Goal: Task Accomplishment & Management: Manage account settings

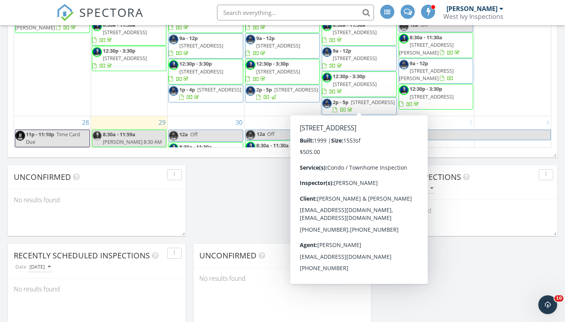
scroll to position [227, 0]
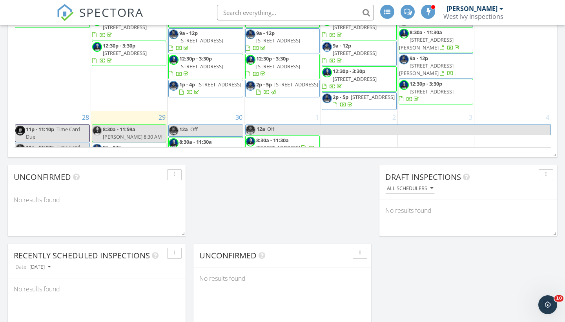
click at [117, 151] on span "140 Rainier Ct, Chula Vista 91911" at bounding box center [125, 154] width 44 height 7
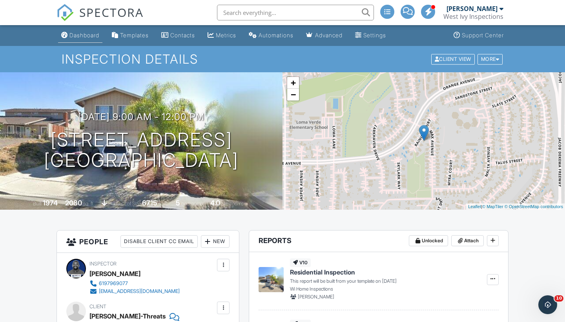
click at [85, 36] on div "Dashboard" at bounding box center [84, 35] width 30 height 7
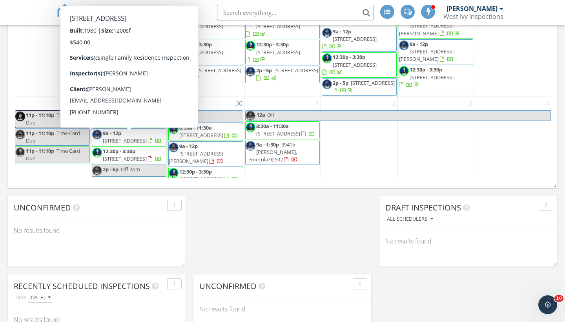
click at [125, 97] on div "29 8:30a - 11:59a Cristy 8:30 AM 9a - 12p 140 Rainier Ct, Chula Vista 91911 12:…" at bounding box center [129, 141] width 76 height 88
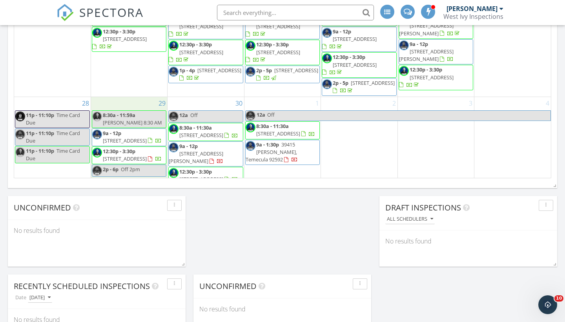
drag, startPoint x: 125, startPoint y: 90, endPoint x: 110, endPoint y: 86, distance: 15.3
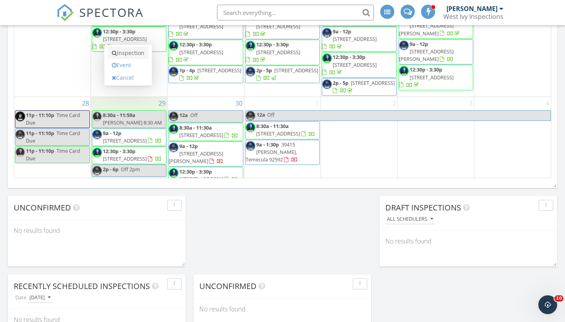
click at [128, 51] on link "Inspection" at bounding box center [128, 53] width 40 height 13
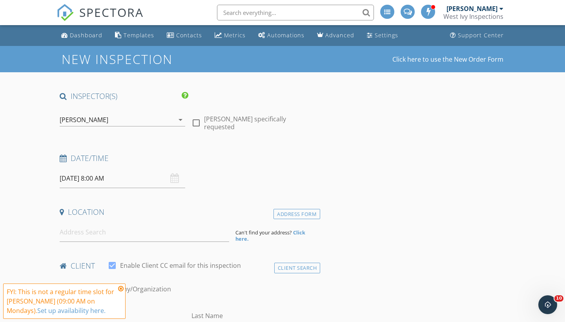
click at [135, 120] on div "[PERSON_NAME]" at bounding box center [117, 119] width 115 height 13
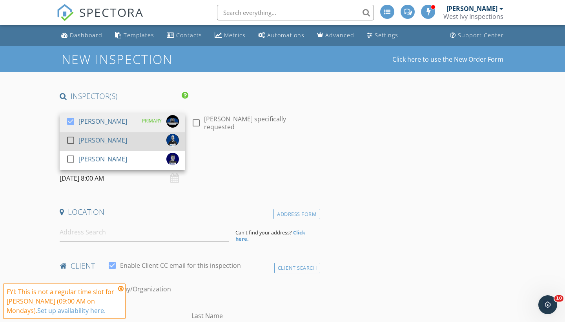
click at [88, 142] on div "[PERSON_NAME]" at bounding box center [102, 140] width 49 height 13
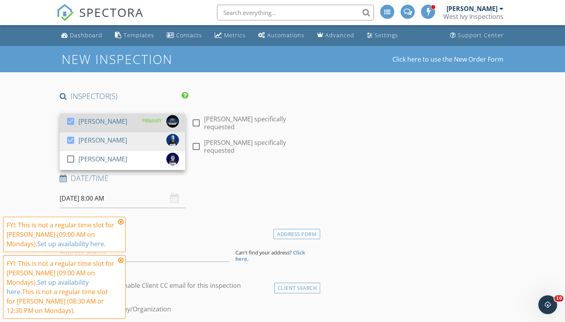
click at [90, 122] on div "[PERSON_NAME]" at bounding box center [102, 121] width 49 height 13
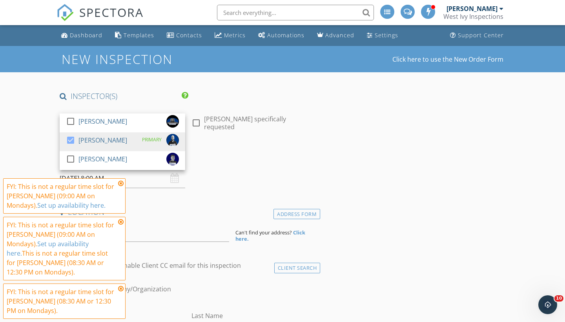
click at [121, 186] on icon at bounding box center [120, 183] width 5 height 6
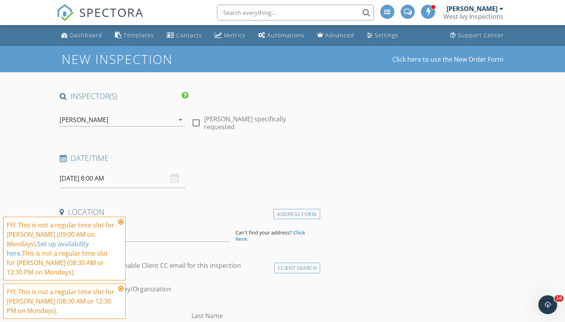
click at [123, 225] on icon at bounding box center [120, 222] width 5 height 6
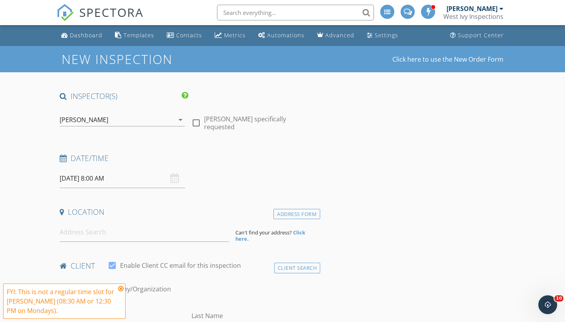
click at [122, 286] on icon at bounding box center [120, 288] width 5 height 6
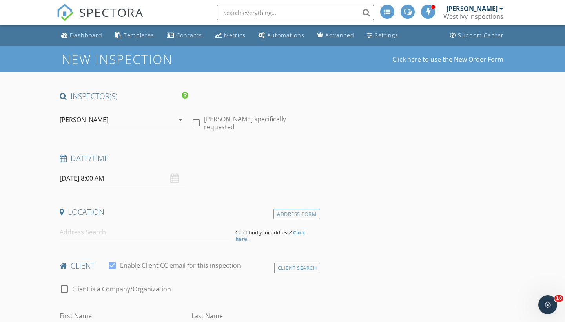
click at [104, 179] on input "09/29/2025 8:00 AM" at bounding box center [123, 178] width 126 height 19
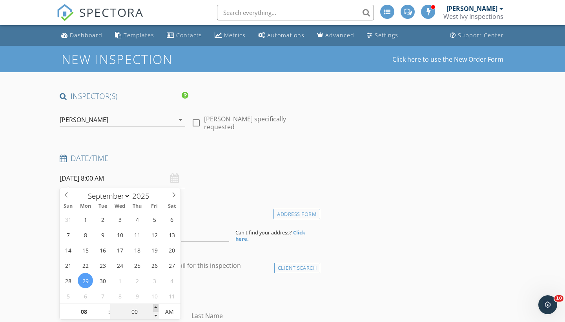
type input "05"
type input "09/29/2025 8:05 AM"
click at [157, 306] on span at bounding box center [155, 308] width 5 height 8
type input "10"
type input "09/29/2025 8:10 AM"
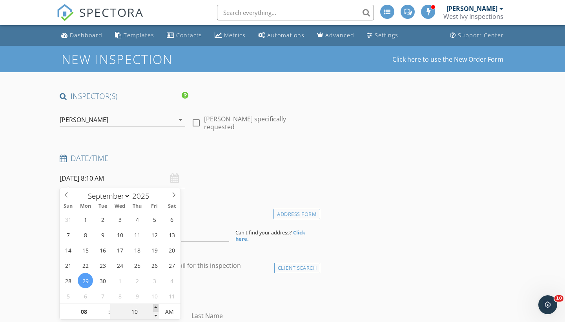
click at [157, 306] on span at bounding box center [155, 308] width 5 height 8
type input "15"
type input "09/29/2025 8:15 AM"
click at [157, 306] on span at bounding box center [155, 308] width 5 height 8
type input "20"
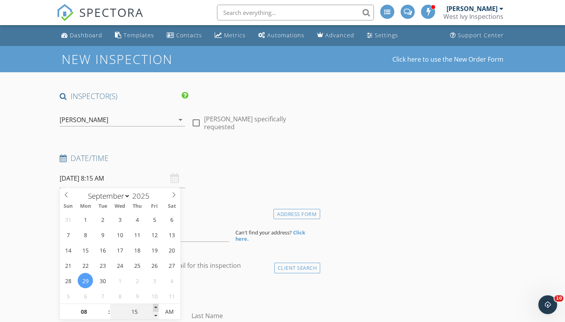
type input "09/29/2025 8:20 AM"
click at [157, 306] on span at bounding box center [155, 308] width 5 height 8
type input "25"
type input "09/29/2025 8:25 AM"
click at [157, 306] on span at bounding box center [155, 308] width 5 height 8
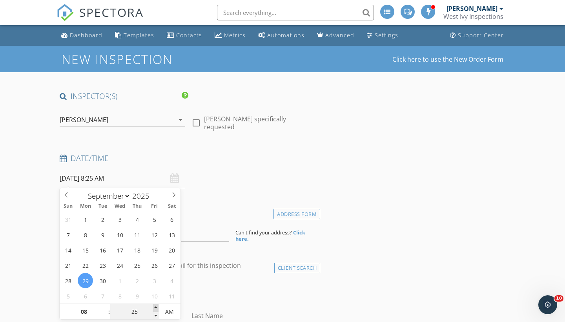
type input "30"
type input "[DATE] 8:30 AM"
click at [157, 306] on span at bounding box center [155, 308] width 5 height 8
click at [170, 164] on div "Date/Time" at bounding box center [189, 161] width 264 height 16
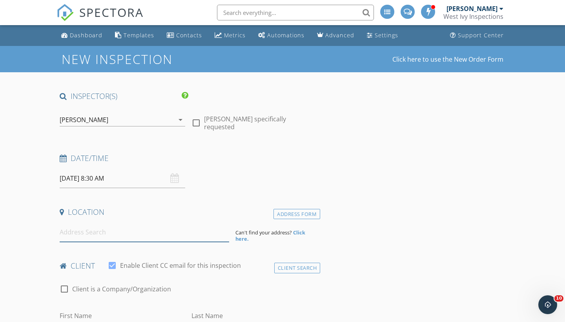
click at [118, 230] on input at bounding box center [145, 232] width 170 height 19
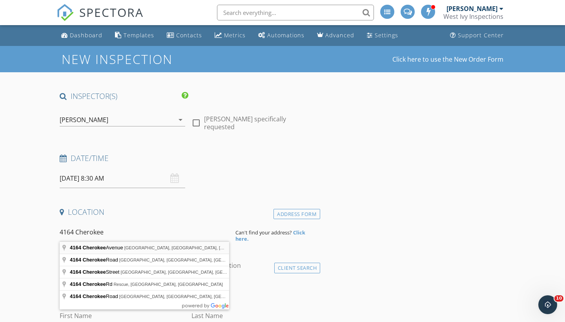
type input "4164 Cherokee Avenue, San Diego, CA, USA"
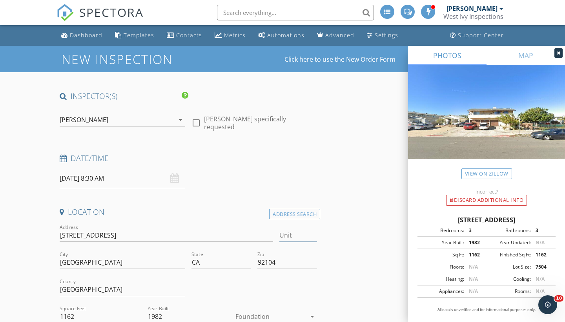
click at [284, 236] on input "Unit" at bounding box center [298, 235] width 38 height 13
type input "D"
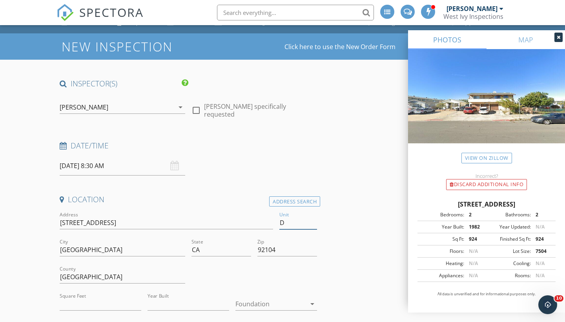
type input "924"
type input "1982"
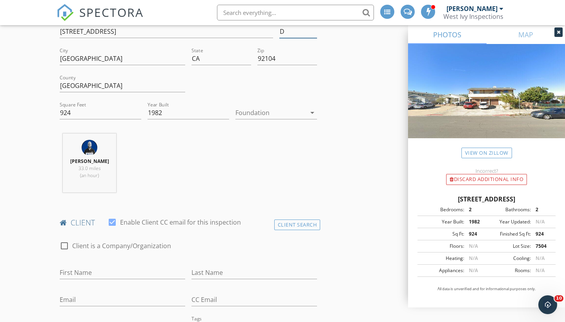
scroll to position [204, 0]
type input "D"
type input "Daniel"
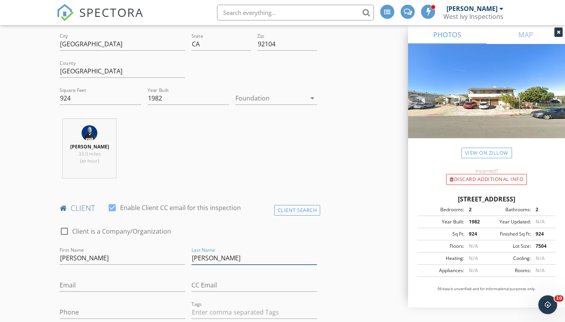
scroll to position [221, 0]
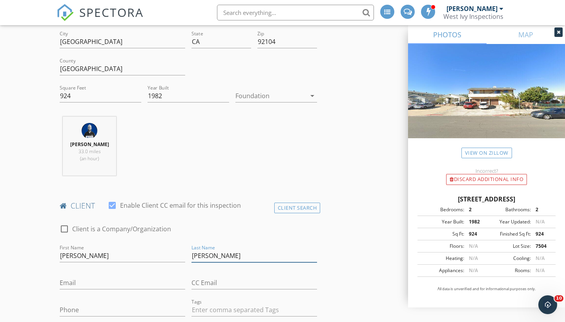
type input "Mendoza"
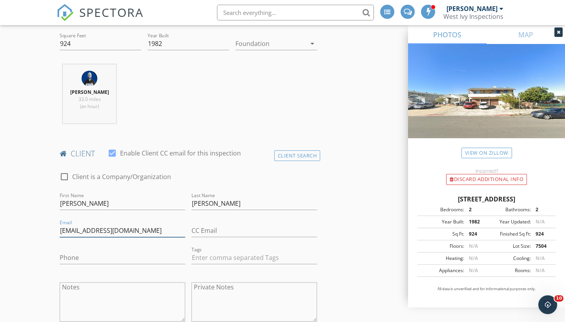
scroll to position [274, 0]
type input "dmendonzarvt@gmail.com"
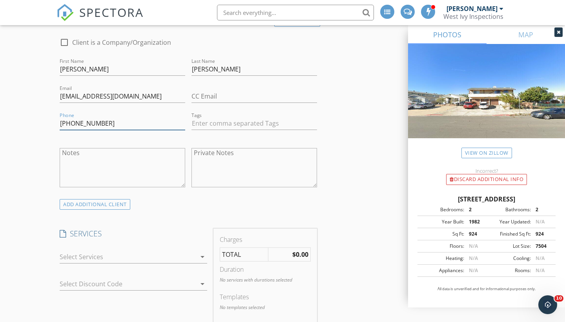
scroll to position [407, 0]
type input "619-941-9520"
click at [89, 256] on div at bounding box center [128, 256] width 137 height 13
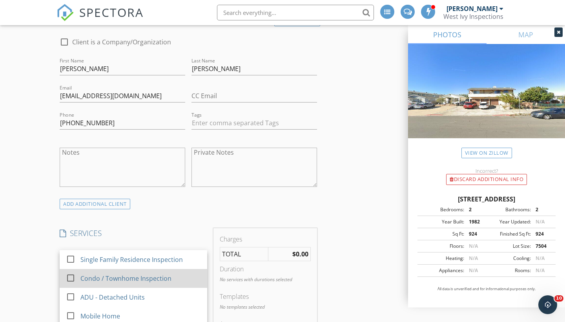
click at [95, 274] on div "Condo / Townhome Inspection" at bounding box center [125, 278] width 91 height 9
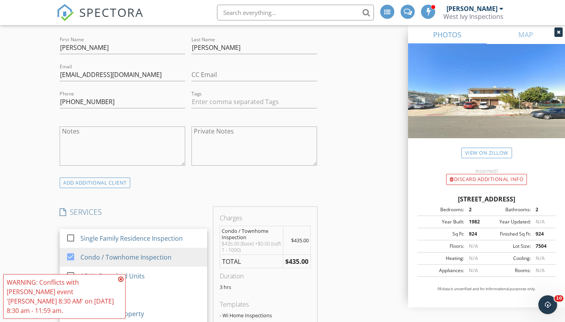
scroll to position [437, 0]
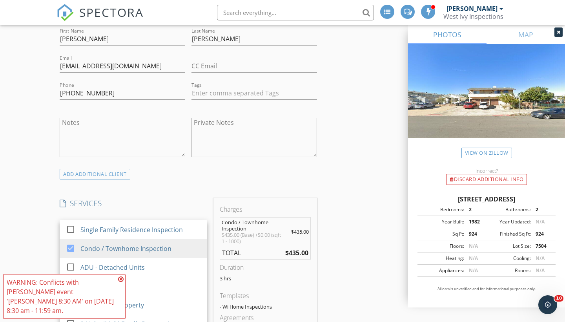
click at [121, 282] on icon at bounding box center [120, 279] width 5 height 6
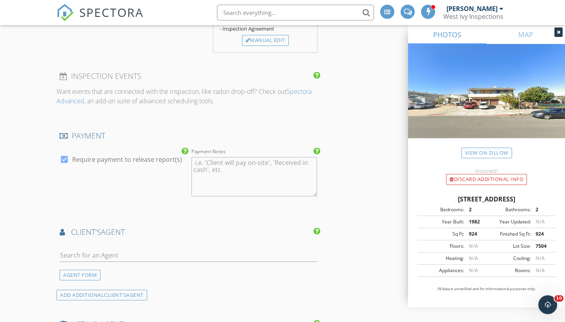
scroll to position [737, 0]
click at [134, 255] on input "text" at bounding box center [188, 254] width 257 height 13
type input "cri"
click at [95, 294] on div "Cristy Ayala" at bounding box center [106, 293] width 49 height 9
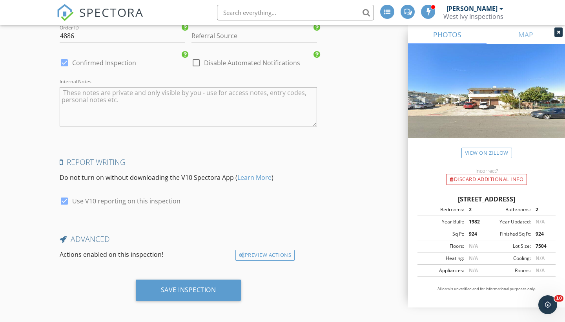
scroll to position [1324, 0]
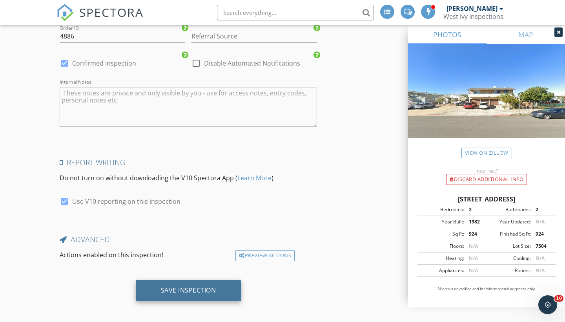
click at [210, 287] on div "Save Inspection" at bounding box center [188, 290] width 55 height 8
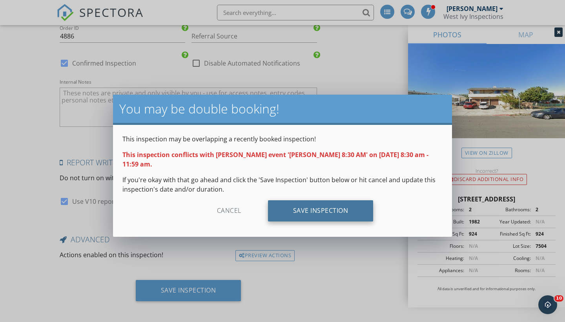
click at [324, 200] on div "Save Inspection" at bounding box center [321, 210] width 106 height 21
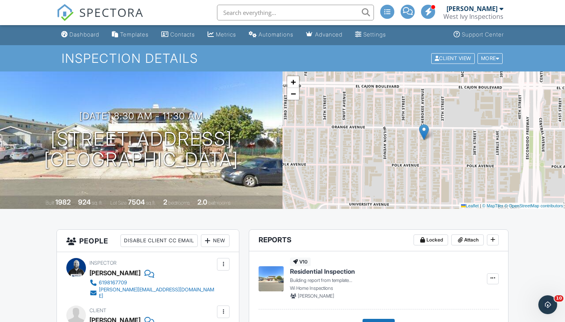
scroll to position [0, 0]
click at [78, 39] on link "Dashboard" at bounding box center [80, 35] width 44 height 15
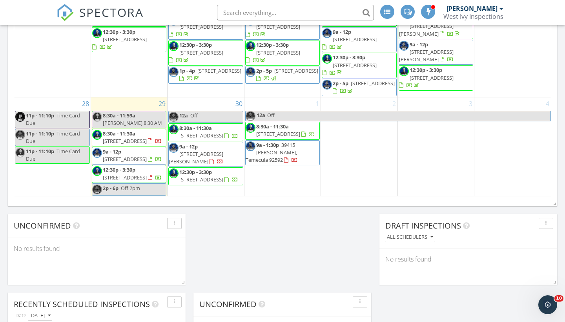
scroll to position [290, 0]
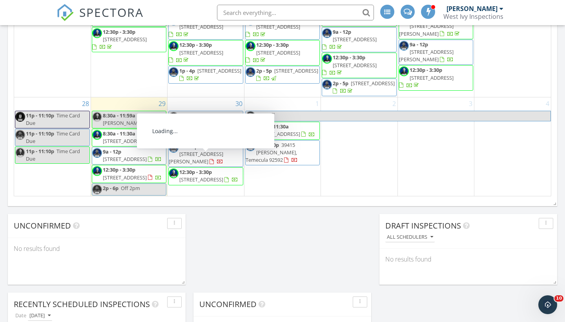
click at [273, 181] on div "1 12a Off 8:30a - 11:30a 435 Sandalwood Ct, Encinitas 92024 9a - 1:30p 39415 Cl…" at bounding box center [282, 146] width 76 height 98
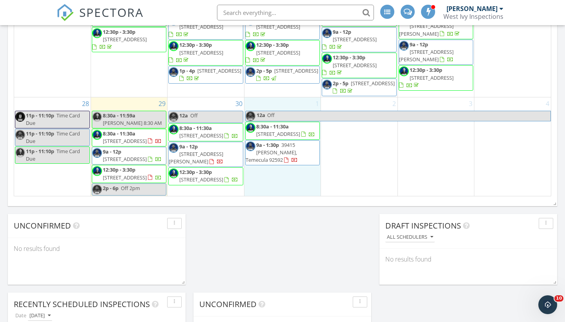
drag, startPoint x: 273, startPoint y: 181, endPoint x: 128, endPoint y: 104, distance: 164.3
click at [128, 112] on div "8:30a - 11:59a Cristy 8:30 AM" at bounding box center [129, 119] width 74 height 15
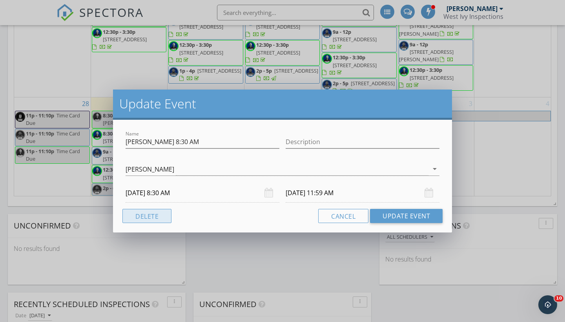
click at [155, 220] on button "Delete" at bounding box center [146, 216] width 49 height 14
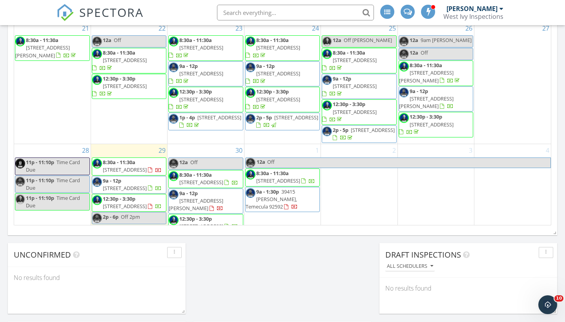
scroll to position [498, 0]
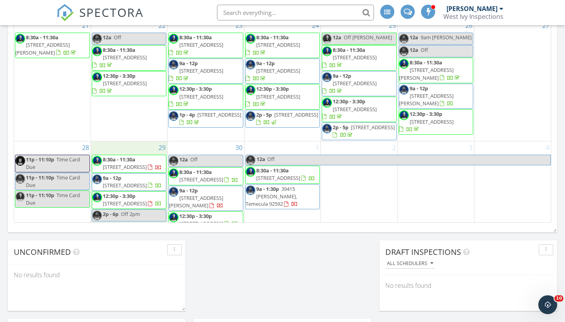
click at [120, 141] on div "29 8:30a - 11:30a 4164 Cherokee Ave D, San Diego 92104 9a - 12p 140 Rainier Ct,…" at bounding box center [129, 185] width 76 height 88
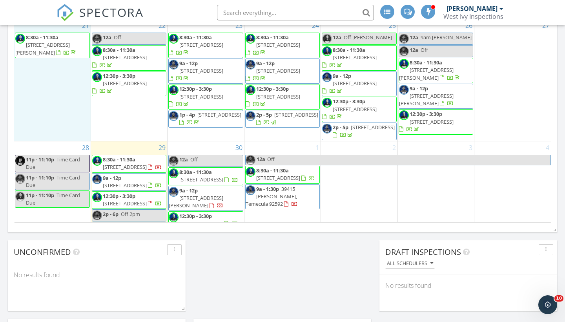
click at [44, 124] on div "21 8:30a - 11:30a 4996 Triana St, San Diego 92117" at bounding box center [52, 80] width 77 height 122
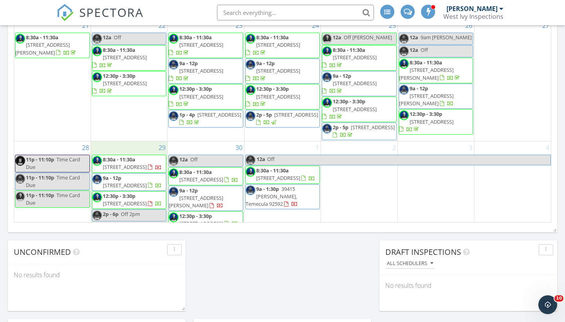
click at [117, 141] on div "29 8:30a - 11:30a 4164 Cherokee Ave D, San Diego 92104 9a - 12p 140 Rainier Ct,…" at bounding box center [129, 185] width 76 height 88
click at [131, 104] on link "Inspection" at bounding box center [128, 101] width 40 height 13
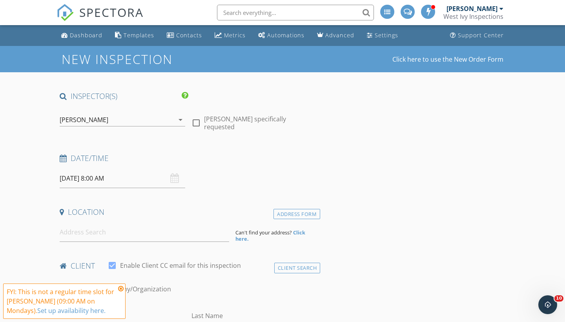
click at [96, 179] on input "[DATE] 8:00 AM" at bounding box center [123, 178] width 126 height 19
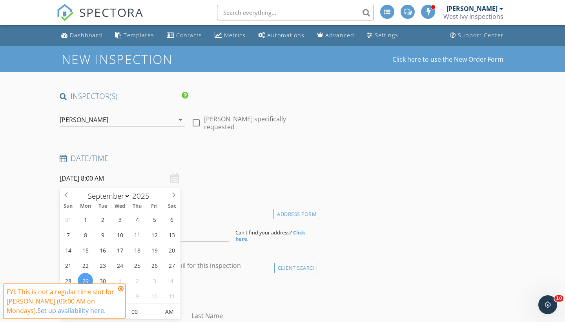
click at [122, 289] on icon at bounding box center [120, 288] width 5 height 6
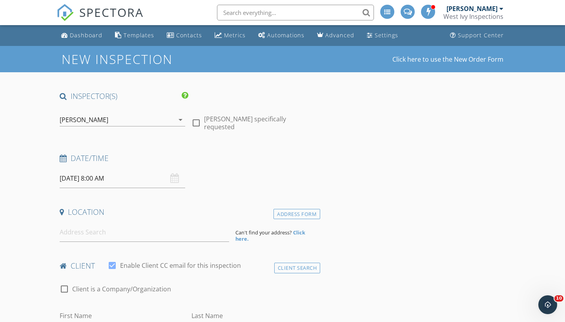
click at [118, 181] on input "[DATE] 8:00 AM" at bounding box center [123, 178] width 126 height 19
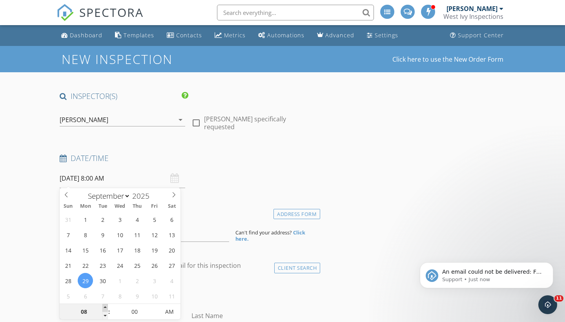
type input "09"
type input "[DATE] 9:00 AM"
click at [104, 308] on span at bounding box center [104, 308] width 5 height 8
type input "10"
type input "[DATE] 10:00 AM"
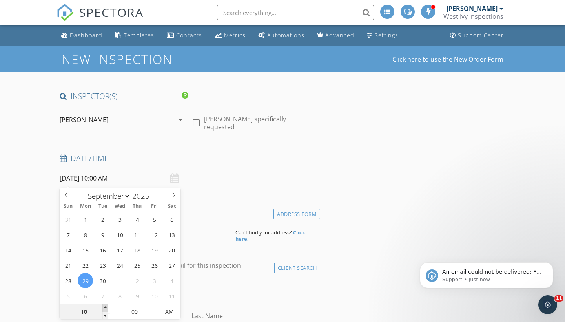
click at [104, 308] on span at bounding box center [104, 308] width 5 height 8
type input "11"
type input "[DATE] 11:00 AM"
click at [104, 308] on span at bounding box center [104, 308] width 5 height 8
type input "12"
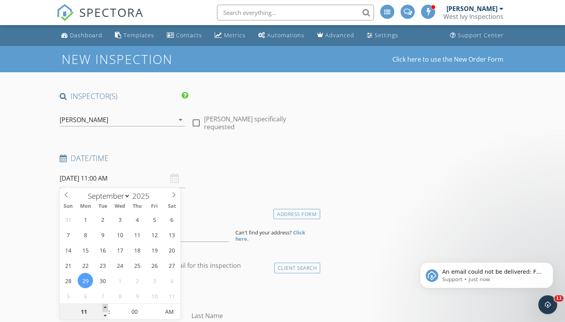
type input "[DATE] 12:00 PM"
click at [104, 308] on span at bounding box center [104, 308] width 5 height 8
type input "01"
type input "[DATE] 1:00 PM"
click at [104, 308] on span at bounding box center [104, 308] width 5 height 8
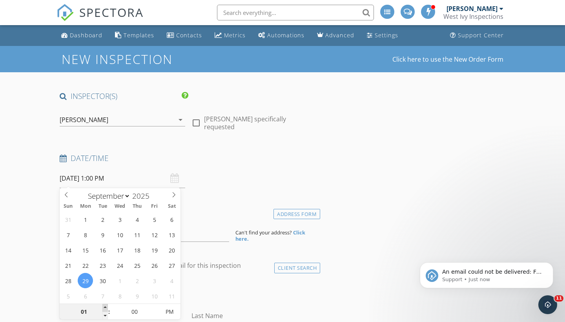
type input "02"
type input "[DATE] 2:00 PM"
click at [104, 308] on span at bounding box center [104, 308] width 5 height 8
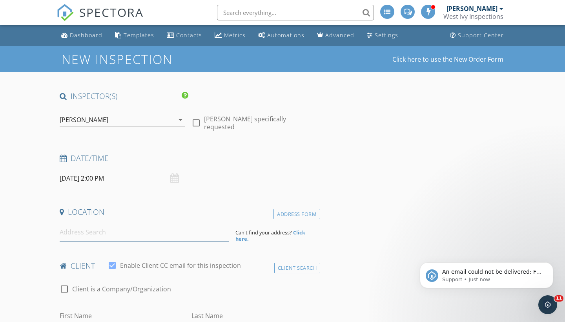
click at [115, 236] on input at bounding box center [145, 232] width 170 height 19
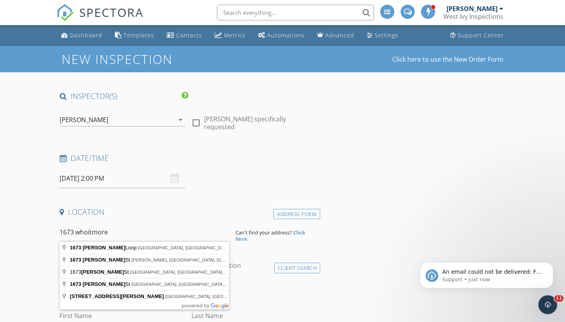
type input "[STREET_ADDRESS][PERSON_NAME]"
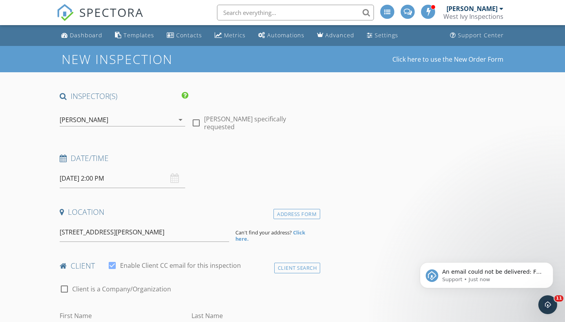
drag, startPoint x: 115, startPoint y: 236, endPoint x: 117, endPoint y: 249, distance: 13.4
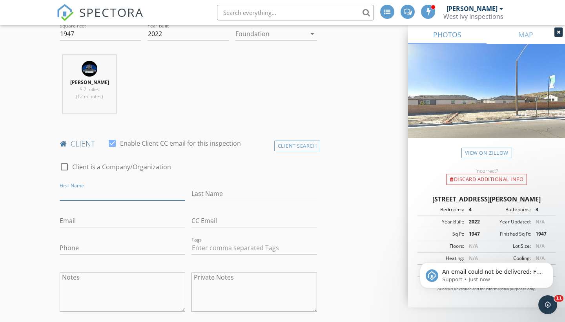
scroll to position [283, 0]
type input "[PERSON_NAME]"
click at [195, 194] on input "Oarfan" at bounding box center [255, 193] width 126 height 13
type input "Parfan"
click at [148, 227] on div "Email" at bounding box center [123, 224] width 126 height 21
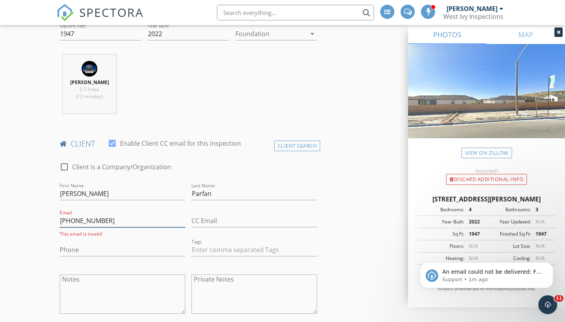
click at [71, 222] on input "310 8539582" at bounding box center [123, 220] width 126 height 13
click at [83, 221] on input "3108539582" at bounding box center [123, 220] width 126 height 13
type input "3108539582"
drag, startPoint x: 102, startPoint y: 221, endPoint x: 55, endPoint y: 219, distance: 47.6
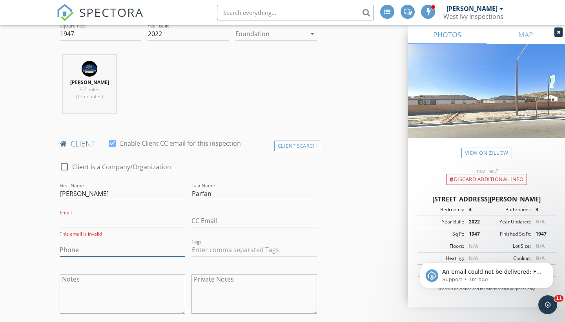
click at [73, 249] on input "Phone" at bounding box center [123, 249] width 126 height 13
paste input "[PHONE_NUMBER]"
type input "310-853-9582"
click at [77, 223] on input "Email" at bounding box center [123, 220] width 126 height 13
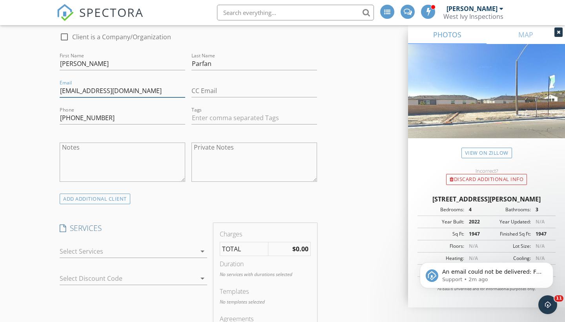
scroll to position [413, 0]
type input "fayeparfan@gmail.com"
click at [89, 251] on div at bounding box center [128, 250] width 137 height 13
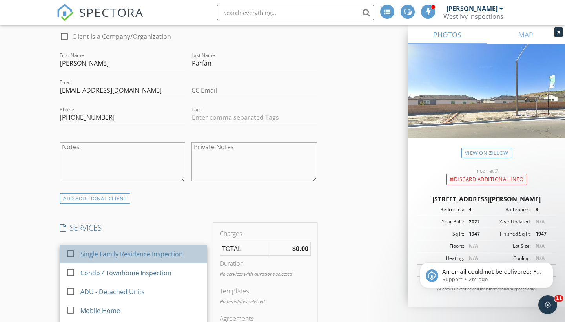
click at [132, 255] on div "Single Family Residence Inspection" at bounding box center [131, 253] width 102 height 9
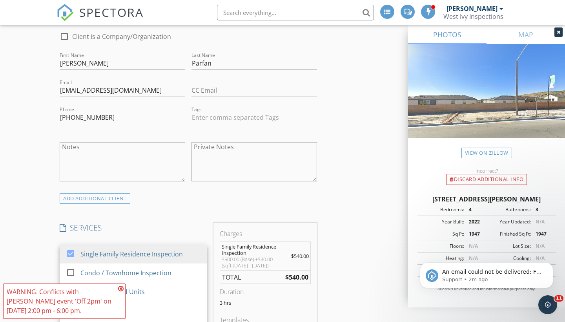
click at [131, 232] on div "SERVICES check_box Single Family Residence Inspection check_box_outline_blank C…" at bounding box center [134, 300] width 154 height 154
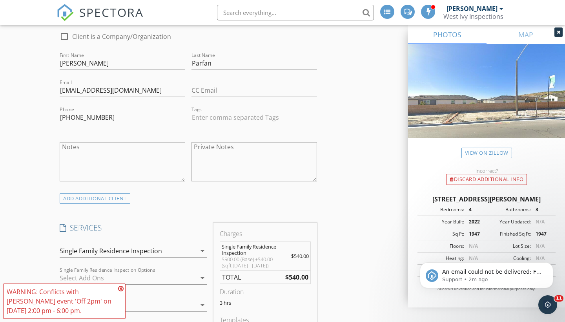
click at [121, 287] on icon at bounding box center [120, 288] width 5 height 6
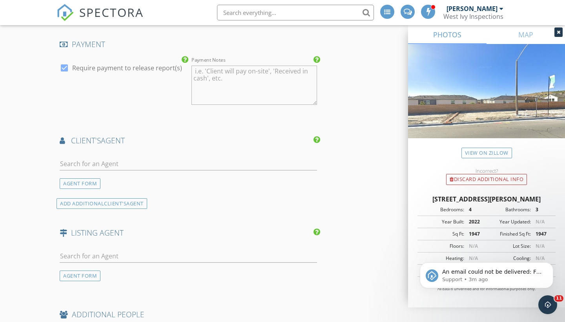
scroll to position [835, 0]
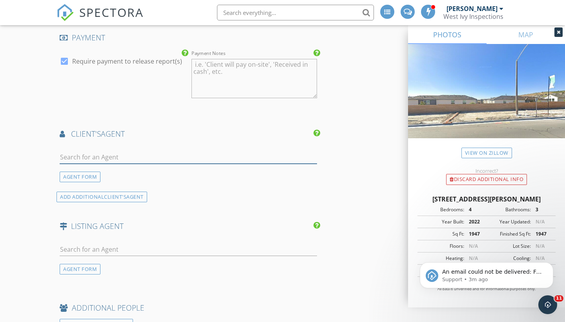
click at [126, 156] on input "text" at bounding box center [188, 157] width 257 height 13
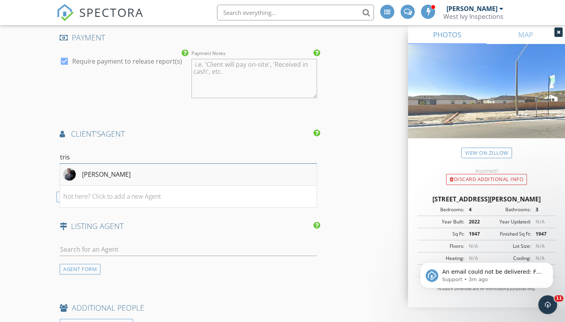
type input "tris"
click at [115, 174] on div "Tristan Yuzon" at bounding box center [106, 174] width 49 height 9
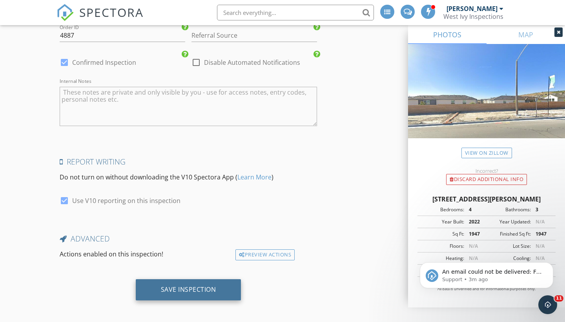
scroll to position [1324, 0]
click at [201, 286] on div "Save Inspection" at bounding box center [188, 290] width 55 height 8
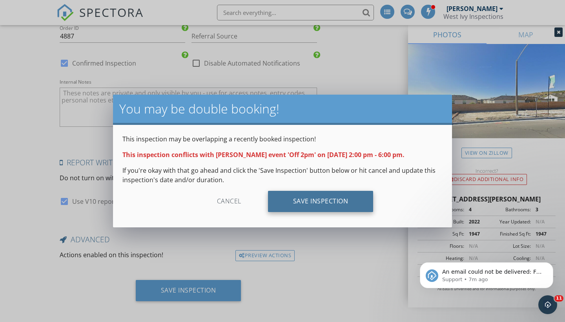
click at [320, 198] on div "Save Inspection" at bounding box center [321, 201] width 106 height 21
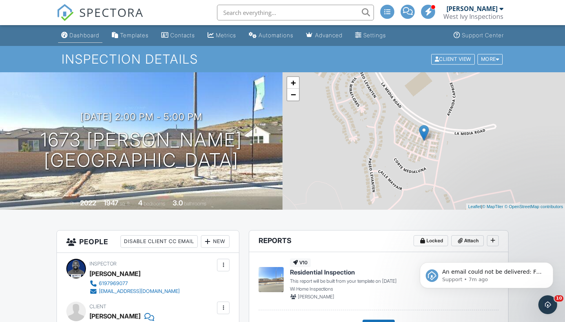
click at [87, 37] on div "Dashboard" at bounding box center [84, 35] width 30 height 7
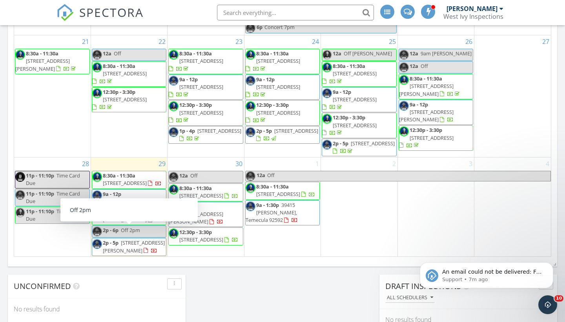
click at [148, 233] on link "2p - 6p Off 2pm" at bounding box center [129, 231] width 75 height 12
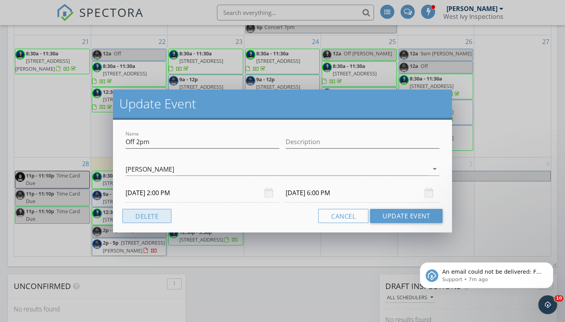
click at [148, 215] on button "Delete" at bounding box center [146, 216] width 49 height 14
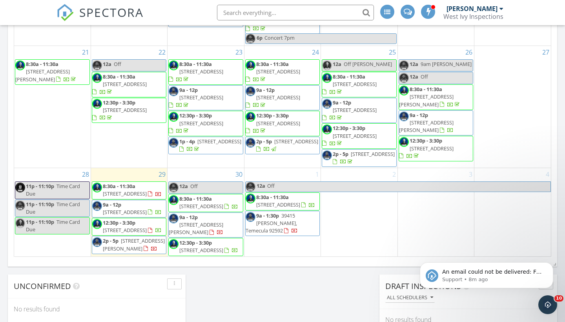
click at [270, 235] on div "1 12a Off 8:30a - 11:30a 435 Sandalwood Ct, Encinitas 92024 9a - 1:30p 39415 Cl…" at bounding box center [282, 212] width 76 height 88
click at [195, 221] on span "406 Tyrone St, El Cajon 92020" at bounding box center [196, 228] width 55 height 15
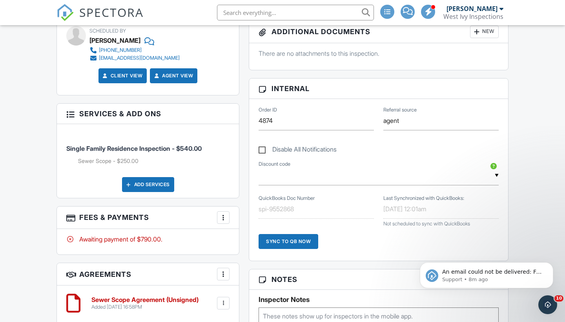
scroll to position [476, 0]
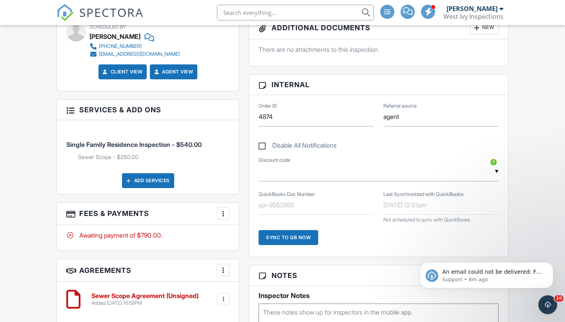
click at [145, 176] on div "Add Services" at bounding box center [148, 180] width 52 height 15
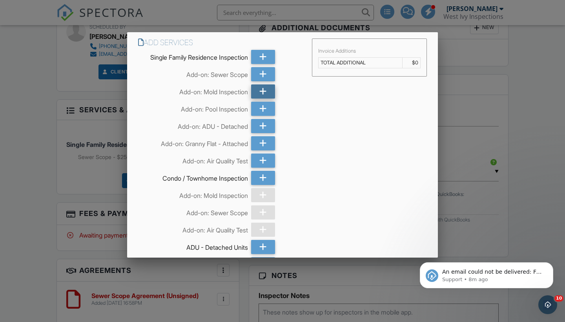
click at [266, 94] on icon at bounding box center [262, 91] width 7 height 14
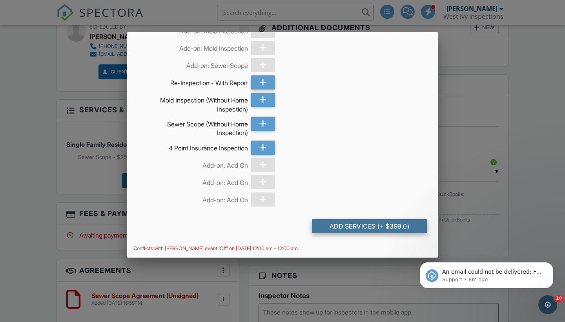
scroll to position [820, 0]
click at [363, 228] on div "Add Services (+ $399.0)" at bounding box center [369, 226] width 115 height 14
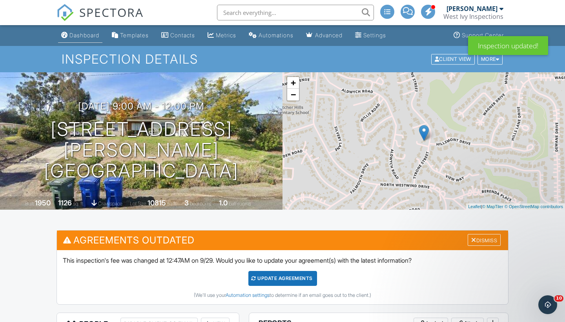
click at [79, 35] on div "Dashboard" at bounding box center [84, 35] width 30 height 7
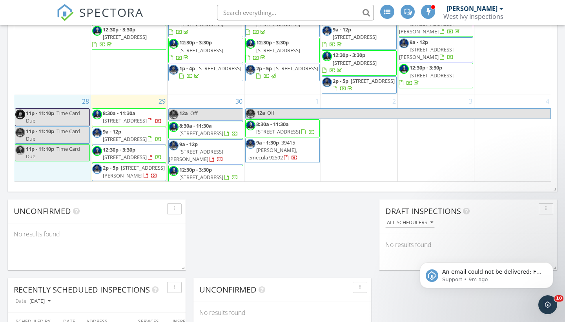
click at [70, 163] on div "28 11p - 11:10p Time Card Due 11p - 11:10p Time Card Due 11p - 11:10p Time Card…" at bounding box center [52, 139] width 77 height 88
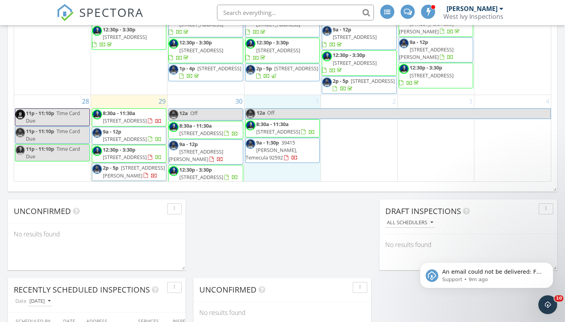
click at [289, 170] on div "1 12a Off 8:30a - 11:30a 435 Sandalwood Ct, Encinitas 92024 9a - 1:30p 39415 Cl…" at bounding box center [282, 139] width 76 height 88
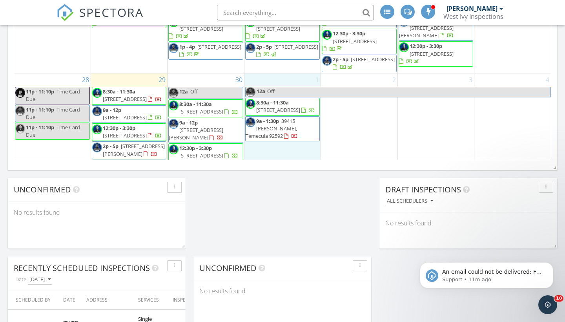
scroll to position [563, 0]
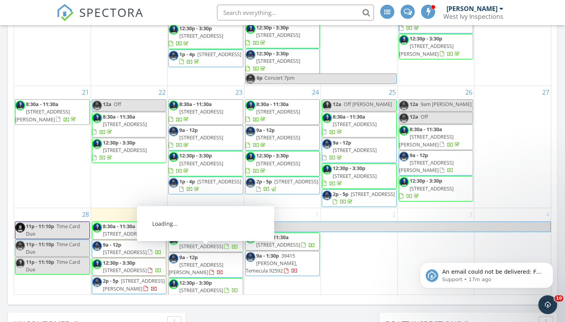
click at [125, 230] on span "[STREET_ADDRESS]" at bounding box center [125, 233] width 44 height 7
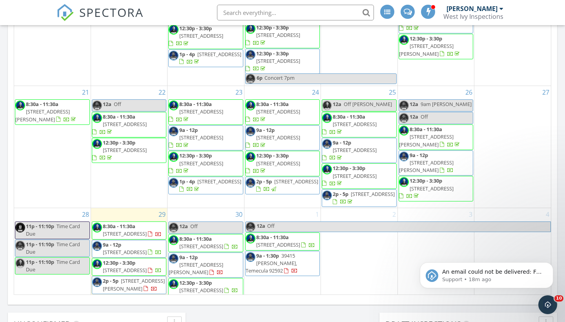
click at [124, 241] on link "9a - 12p [STREET_ADDRESS]" at bounding box center [132, 248] width 59 height 15
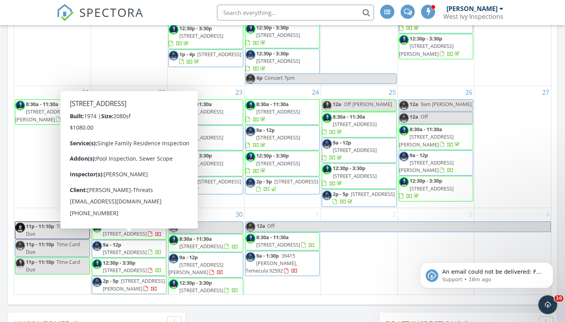
click at [155, 268] on div at bounding box center [158, 271] width 6 height 6
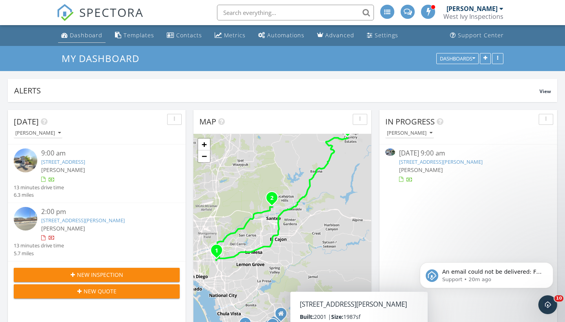
click at [79, 31] on link "Dashboard" at bounding box center [81, 35] width 47 height 15
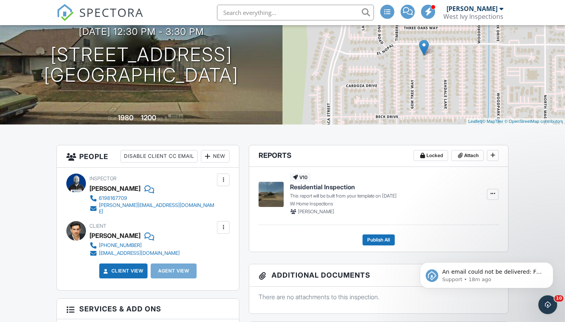
scroll to position [86, 0]
